Goal: Task Accomplishment & Management: Use online tool/utility

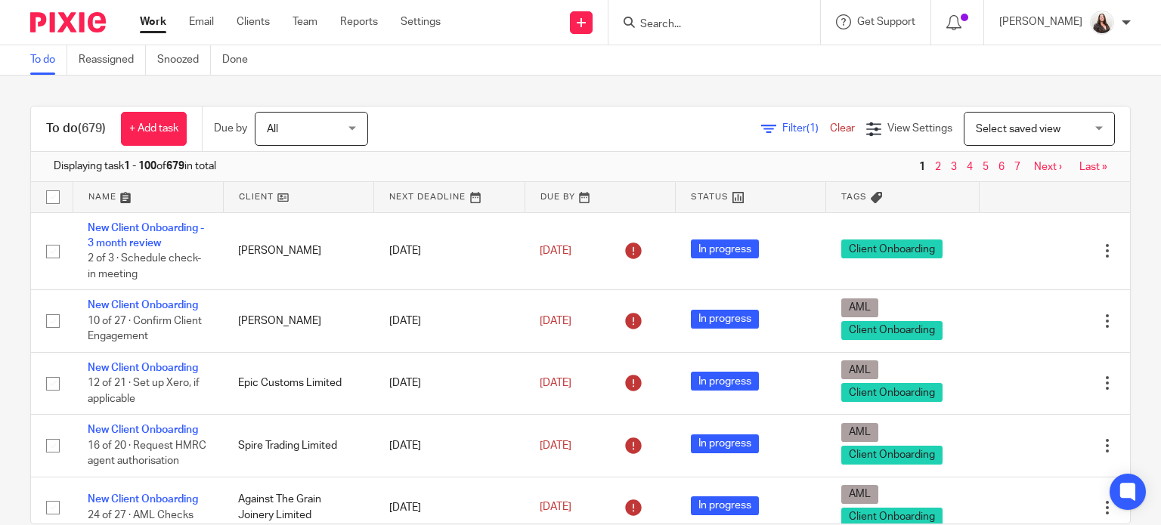
click at [782, 128] on span "Filter (1)" at bounding box center [806, 128] width 48 height 11
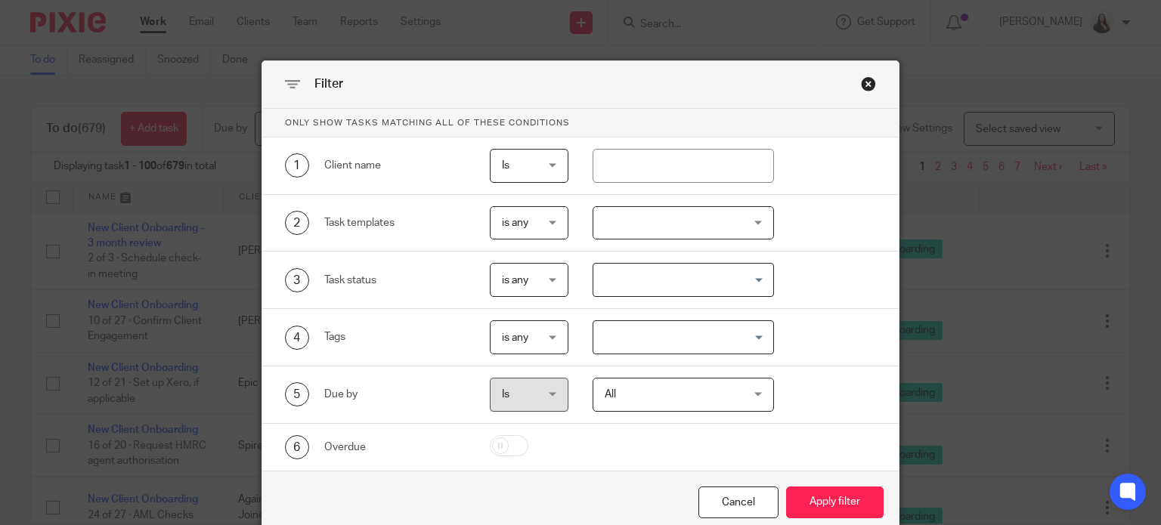
click at [647, 221] on div at bounding box center [683, 223] width 181 height 34
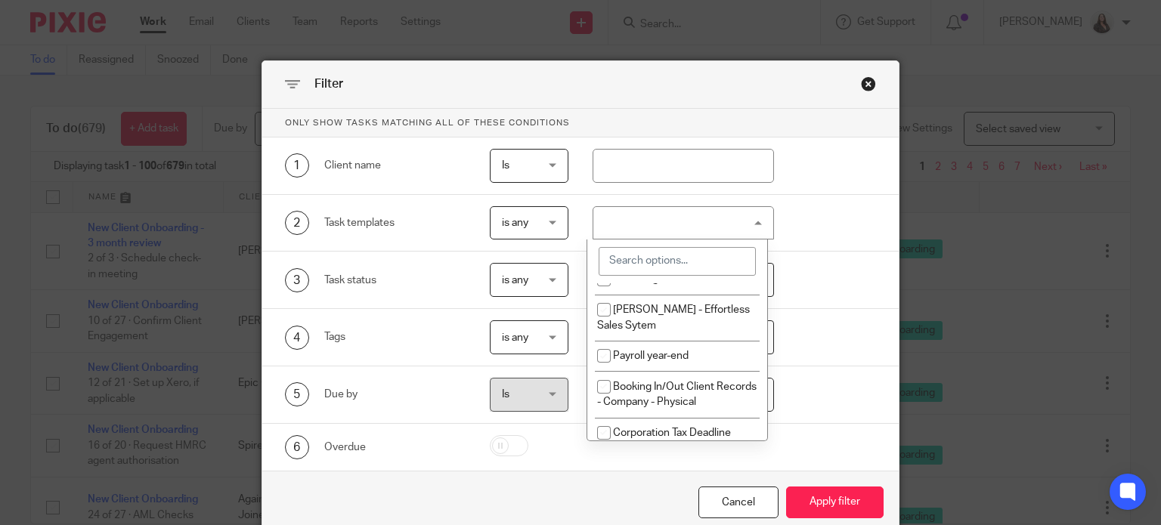
scroll to position [605, 0]
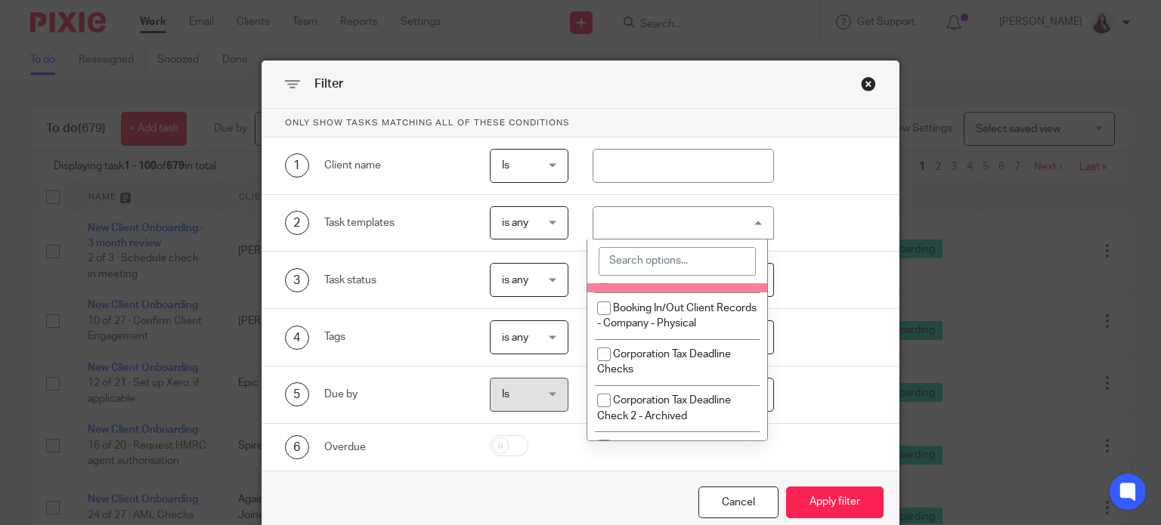
click at [820, 238] on div "2 Task templates is any is any is any is none is_any New Client Onboarding Book…" at bounding box center [568, 223] width 615 height 34
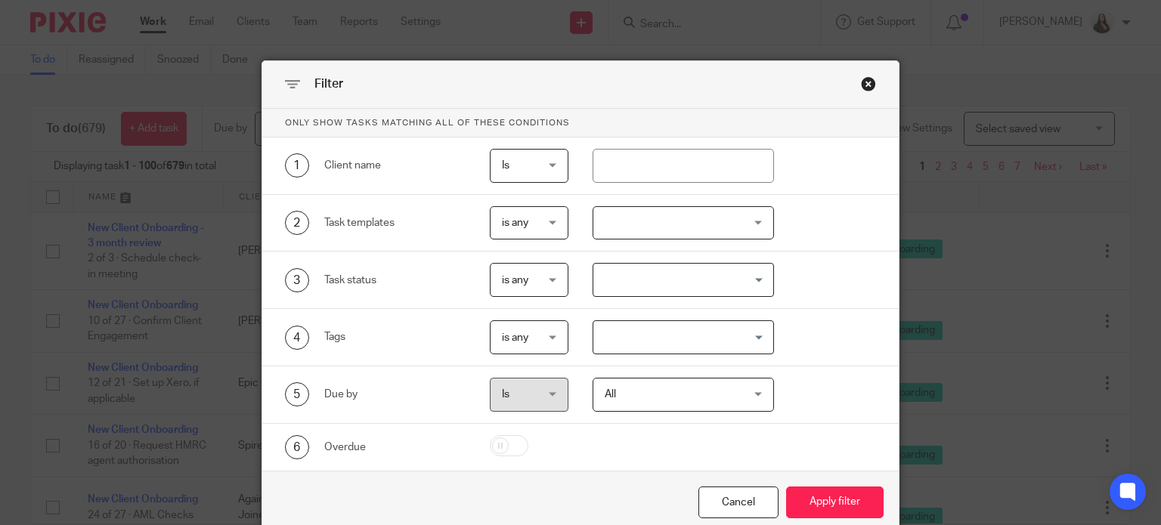
click at [612, 325] on input "Search for option" at bounding box center [680, 337] width 170 height 26
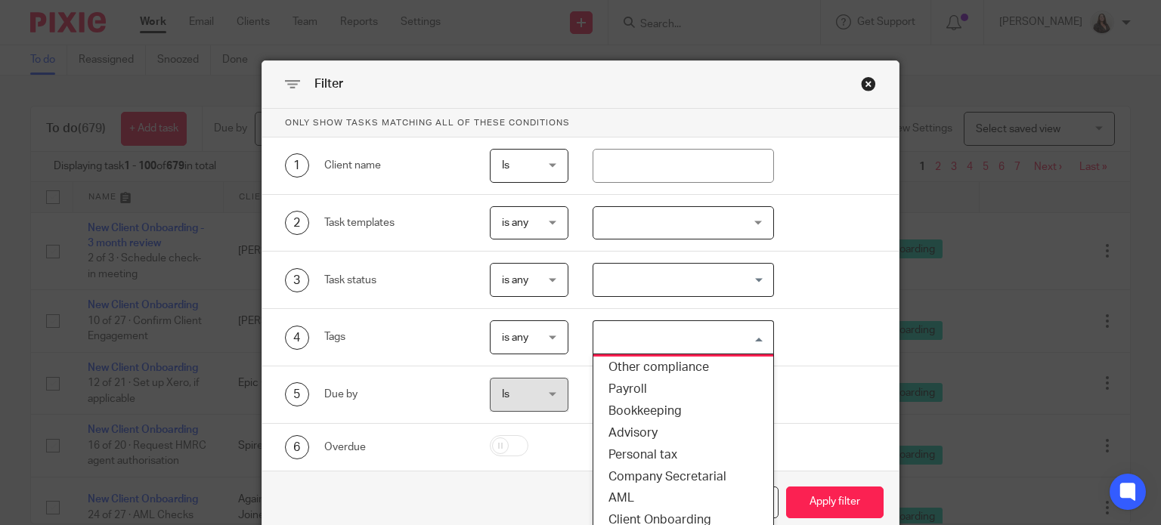
scroll to position [115, 0]
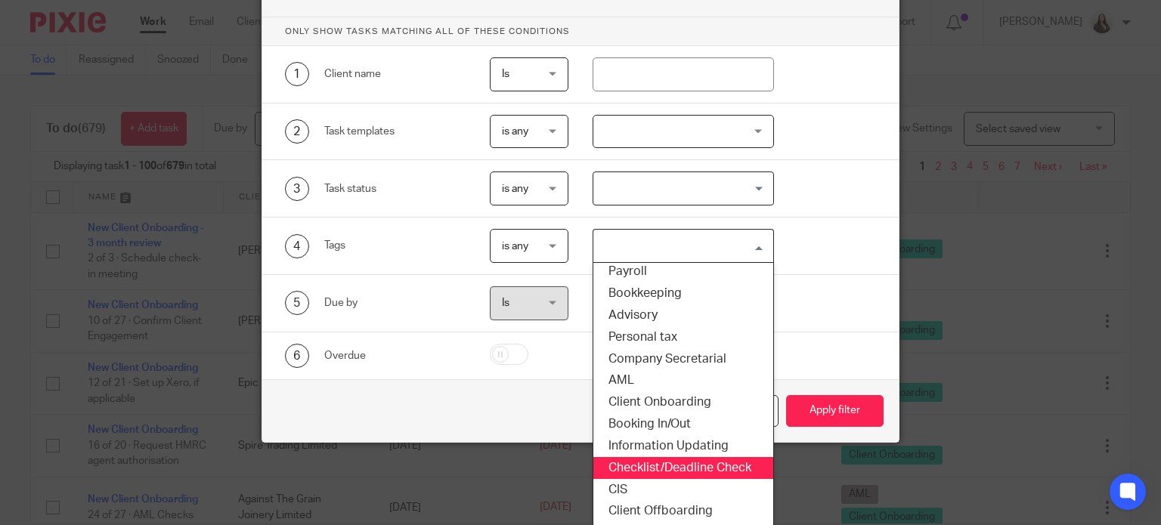
click at [635, 461] on li "Checklist/Deadline Check" at bounding box center [683, 468] width 180 height 22
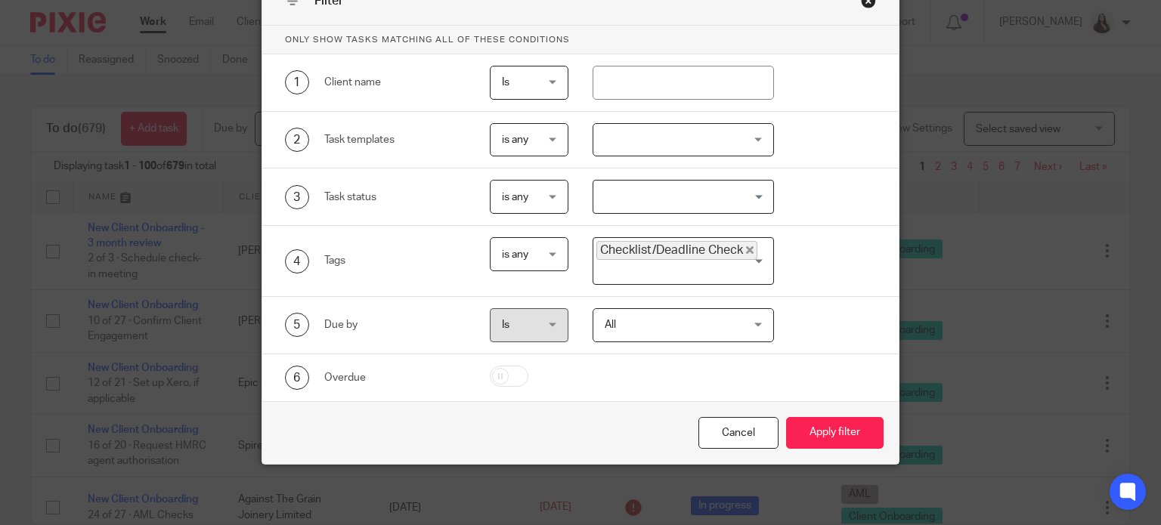
scroll to position [81, 0]
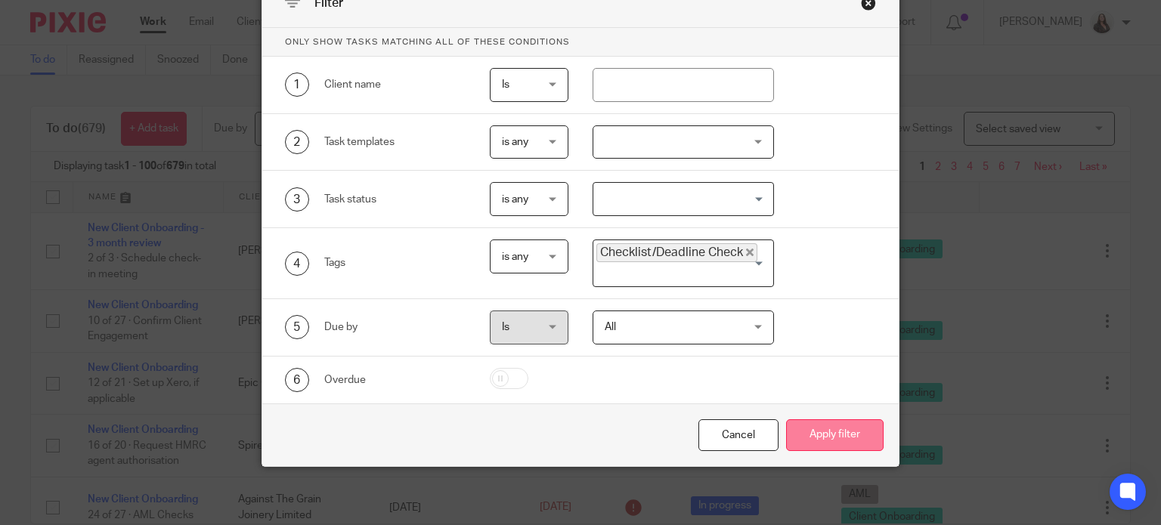
click at [855, 432] on button "Apply filter" at bounding box center [835, 436] width 98 height 33
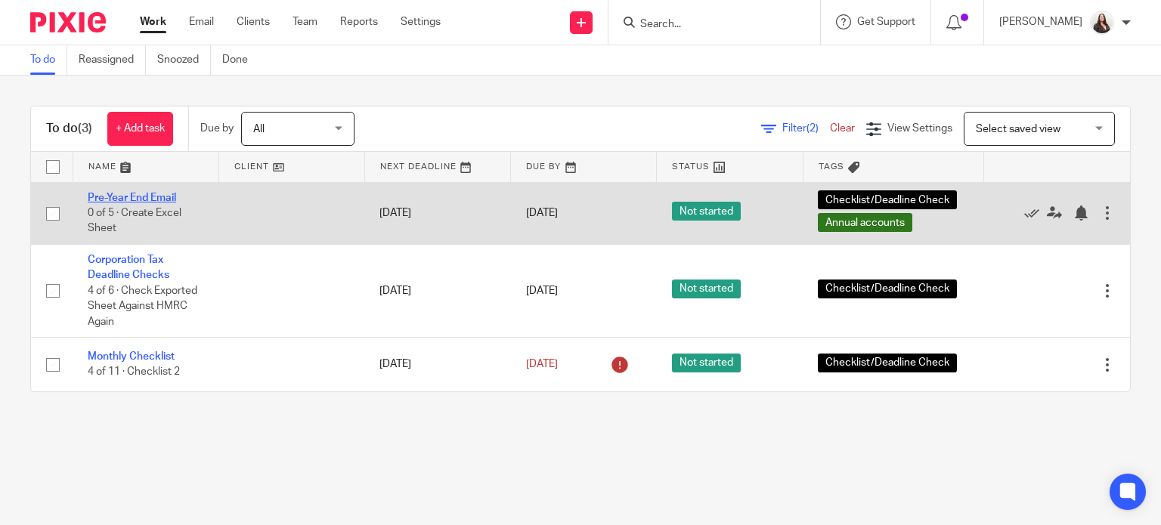
click at [132, 194] on link "Pre-Year End Email" at bounding box center [132, 198] width 88 height 11
